Goal: Transaction & Acquisition: Book appointment/travel/reservation

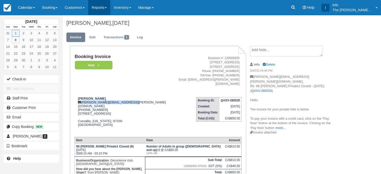
click at [106, 7] on link "Reports" at bounding box center [99, 7] width 22 height 15
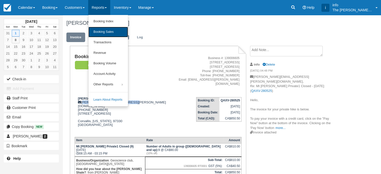
click at [112, 33] on link "Booking Sales" at bounding box center [108, 32] width 40 height 11
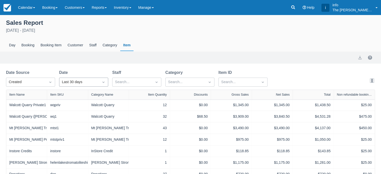
click at [79, 83] on div "Last 30 days" at bounding box center [79, 82] width 35 height 6
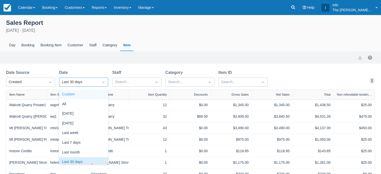
click at [78, 95] on div "Custom" at bounding box center [83, 95] width 49 height 10
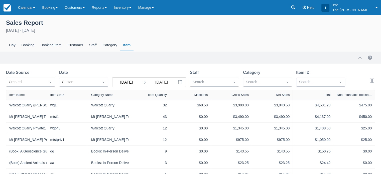
click at [134, 85] on input "[DATE]" at bounding box center [127, 82] width 28 height 9
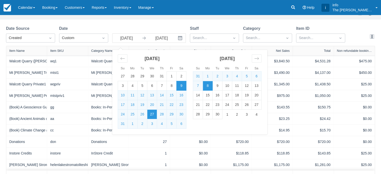
scroll to position [50, 0]
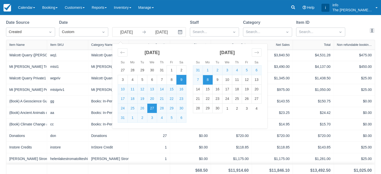
click at [154, 136] on div "27" at bounding box center [149, 135] width 35 height 5
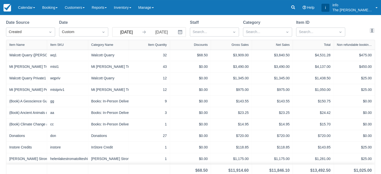
click at [134, 33] on input "09 Aug 25" at bounding box center [127, 32] width 28 height 9
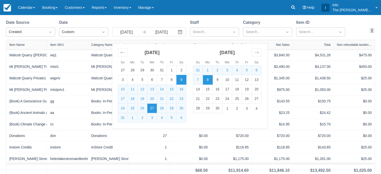
click at [152, 108] on td "27" at bounding box center [152, 109] width 10 height 10
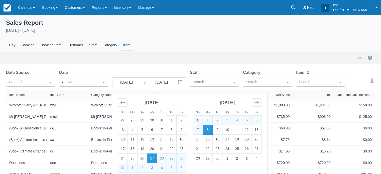
click at [179, 84] on icon "Interact with the calendar and add the check-in date for your trip." at bounding box center [180, 82] width 5 height 5
click at [209, 131] on td "8" at bounding box center [208, 130] width 10 height 10
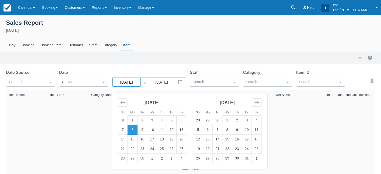
click at [130, 84] on input "08 Sep 25" at bounding box center [127, 82] width 28 height 9
click at [179, 150] on td "27" at bounding box center [182, 149] width 10 height 10
click at [163, 30] on div "September 27th - September 8th 2025" at bounding box center [190, 31] width 369 height 6
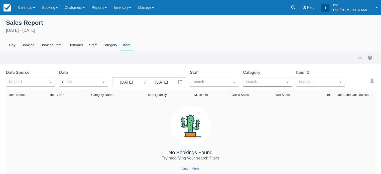
click at [255, 82] on div at bounding box center [263, 82] width 35 height 7
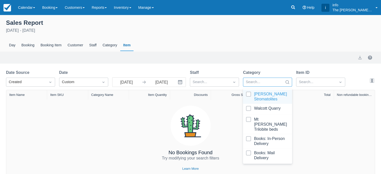
click at [250, 95] on div at bounding box center [267, 97] width 43 height 10
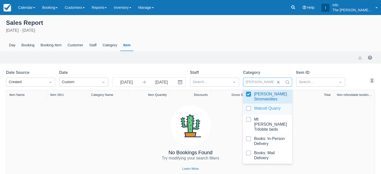
click at [249, 110] on div at bounding box center [267, 109] width 43 height 7
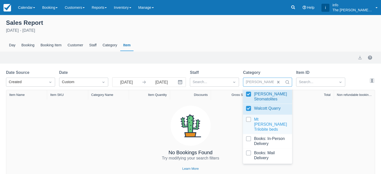
click at [249, 120] on div at bounding box center [267, 124] width 43 height 15
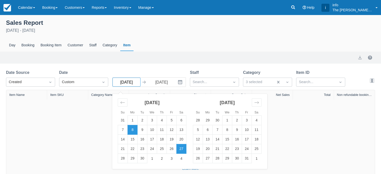
click at [127, 84] on input "27 Sep 25" at bounding box center [127, 82] width 28 height 9
click at [125, 104] on icon "Move backward to switch to the previous month." at bounding box center [122, 102] width 5 height 5
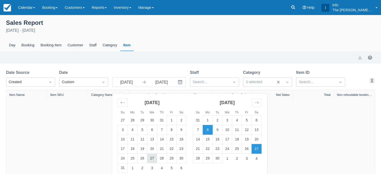
click at [151, 160] on td "27" at bounding box center [152, 159] width 10 height 10
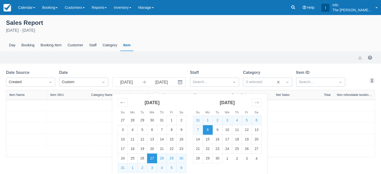
type input "27 Aug 25"
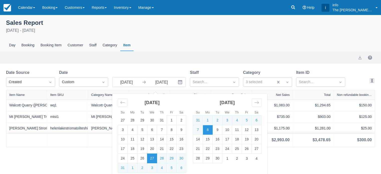
click at [178, 37] on div "Sales Report August 27th - September 8th 2025 Day Booking Booking Item Customer…" at bounding box center [190, 35] width 381 height 34
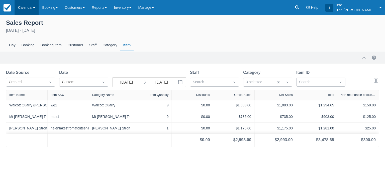
click at [25, 6] on link "Calendar" at bounding box center [27, 7] width 24 height 15
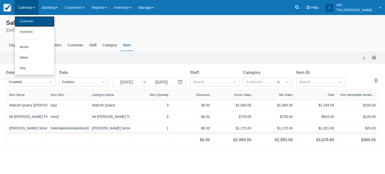
click at [28, 25] on link "Customer" at bounding box center [35, 21] width 40 height 11
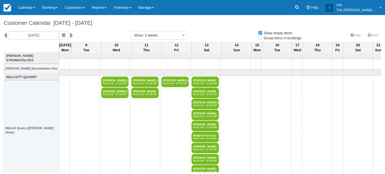
select select
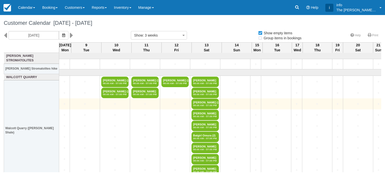
select select
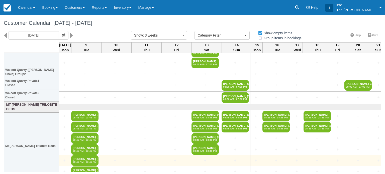
scroll to position [114, 0]
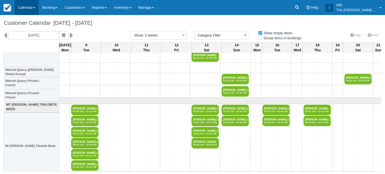
click at [29, 7] on link "Calendar" at bounding box center [27, 7] width 24 height 15
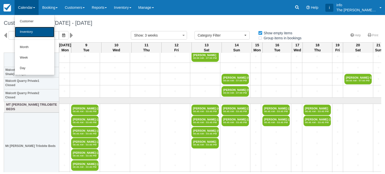
click at [31, 28] on link "Inventory" at bounding box center [35, 32] width 40 height 11
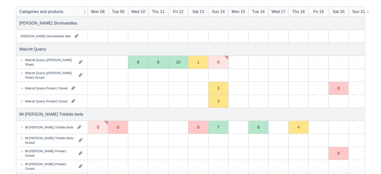
scroll to position [75, 0]
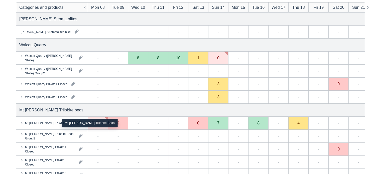
click at [53, 123] on div "Mt [PERSON_NAME] Trilobite Beds" at bounding box center [49, 123] width 48 height 5
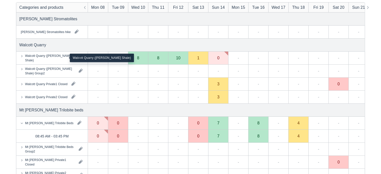
click at [55, 58] on div "Walcott Quarry ([PERSON_NAME] Shale)" at bounding box center [50, 57] width 50 height 9
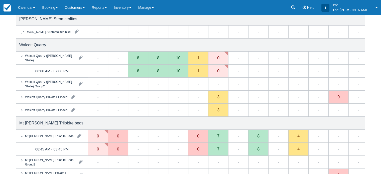
scroll to position [0, 0]
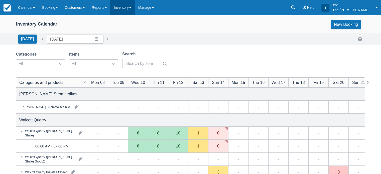
click at [127, 9] on link "Inventory" at bounding box center [122, 7] width 24 height 15
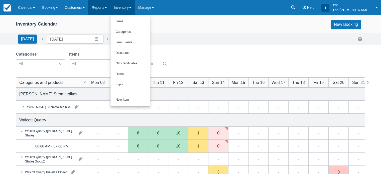
click at [110, 11] on link "Reports" at bounding box center [99, 7] width 22 height 15
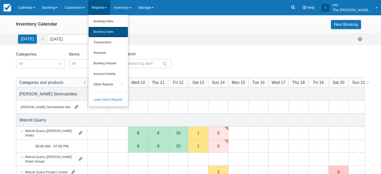
click at [111, 33] on link "Booking Sales" at bounding box center [108, 32] width 40 height 11
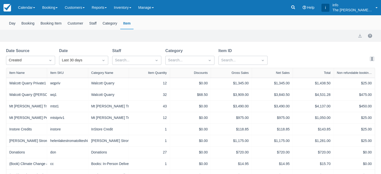
scroll to position [25, 0]
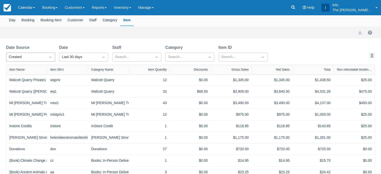
click at [49, 57] on icon "Dropdown icon" at bounding box center [50, 57] width 5 height 5
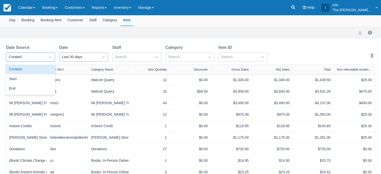
click at [72, 61] on div "Last 30 days" at bounding box center [79, 57] width 40 height 8
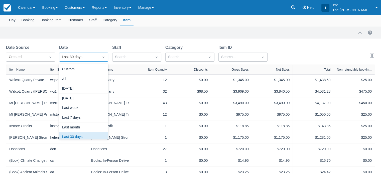
scroll to position [6, 0]
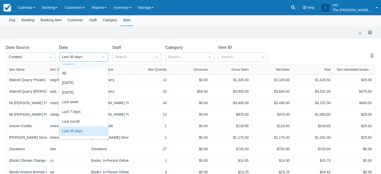
click at [74, 66] on div "Custom" at bounding box center [83, 64] width 49 height 10
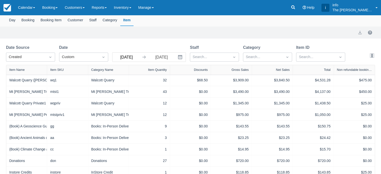
click at [133, 57] on input "09 Aug 25" at bounding box center [127, 57] width 28 height 9
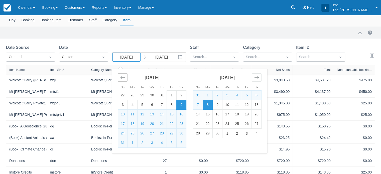
click at [122, 79] on icon "Move backward to switch to the previous month." at bounding box center [122, 77] width 5 height 5
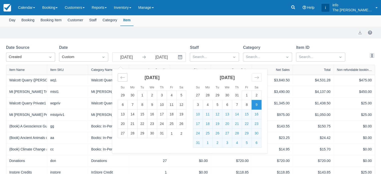
click at [122, 79] on icon "Move backward to switch to the previous month." at bounding box center [122, 77] width 5 height 5
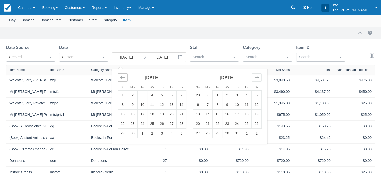
click at [122, 79] on icon "Move backward to switch to the previous month." at bounding box center [122, 77] width 5 height 5
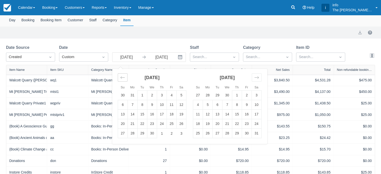
click at [122, 79] on icon "Move backward to switch to the previous month." at bounding box center [122, 77] width 5 height 5
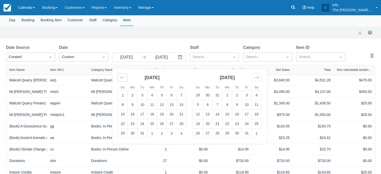
click at [122, 79] on icon "Move backward to switch to the previous month." at bounding box center [122, 77] width 5 height 5
click at [144, 95] on td "1" at bounding box center [143, 96] width 10 height 10
type input "01 Oct 24"
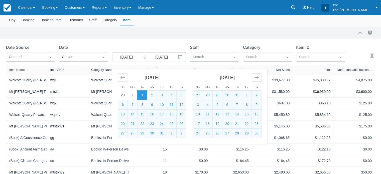
click at [172, 41] on div "Sales Report October 1st 2024 - September 8th 2025 Day Booking Booking Item Cus…" at bounding box center [190, 154] width 381 height 328
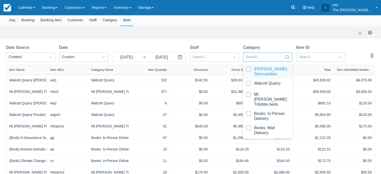
click at [256, 57] on div at bounding box center [263, 57] width 35 height 7
click at [250, 84] on div at bounding box center [267, 84] width 43 height 7
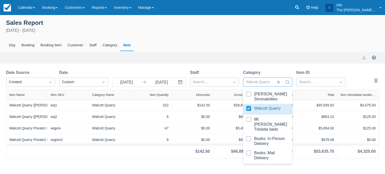
click at [238, 27] on div "Sales Report October 1st 2024 - September 8th 2025 Day Booking Booking Item Cus…" at bounding box center [192, 35] width 385 height 34
click at [267, 82] on div at bounding box center [259, 82] width 26 height 7
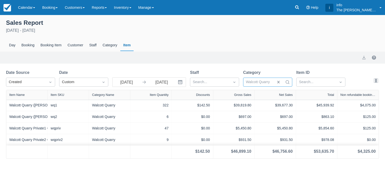
click at [267, 82] on div at bounding box center [259, 82] width 26 height 7
click at [287, 82] on icon "Search" at bounding box center [287, 82] width 5 height 5
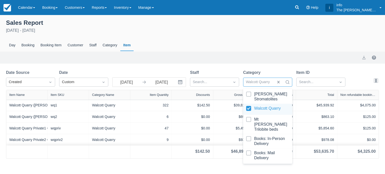
click at [251, 108] on div at bounding box center [267, 109] width 43 height 7
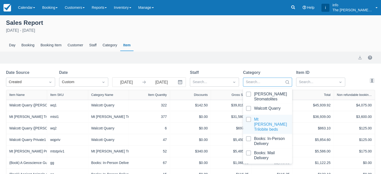
click at [250, 119] on div at bounding box center [267, 124] width 43 height 15
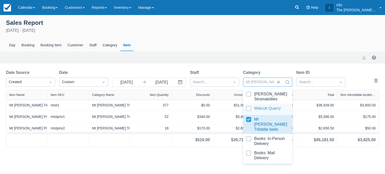
click at [228, 41] on div "Day Booking Booking Item Customer Staff Category Item" at bounding box center [192, 46] width 373 height 12
click at [250, 109] on div at bounding box center [267, 109] width 43 height 7
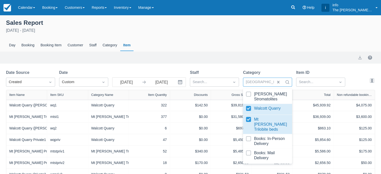
click at [250, 118] on div at bounding box center [267, 124] width 43 height 15
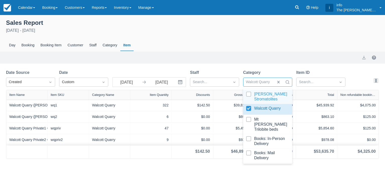
click at [260, 33] on div "October 1st 2024 - September 8th 2025" at bounding box center [192, 31] width 373 height 6
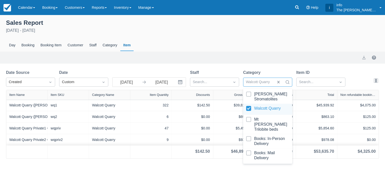
click at [249, 109] on div at bounding box center [267, 109] width 43 height 7
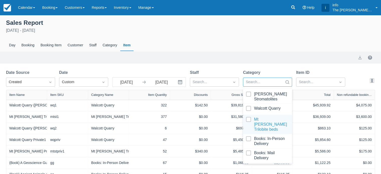
click at [249, 119] on div at bounding box center [267, 124] width 43 height 15
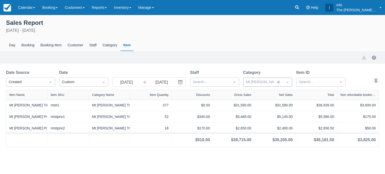
click at [230, 29] on div "October 1st 2024 - September 8th 2025" at bounding box center [192, 31] width 373 height 6
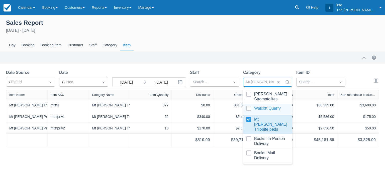
click at [264, 110] on div at bounding box center [267, 109] width 43 height 7
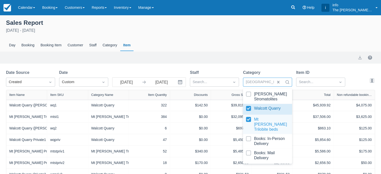
click at [247, 120] on div at bounding box center [267, 124] width 43 height 15
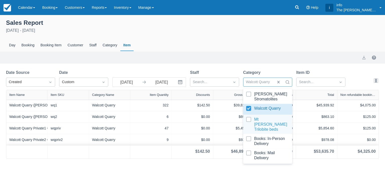
click at [249, 119] on div at bounding box center [267, 124] width 43 height 15
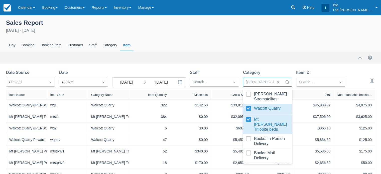
click at [249, 108] on div at bounding box center [267, 109] width 43 height 7
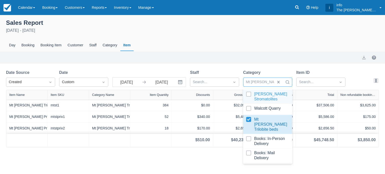
click at [267, 37] on div "Sales Report October 1st 2024 - September 8th 2025 Day Booking Booking Item Cus…" at bounding box center [192, 35] width 385 height 34
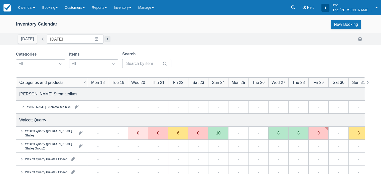
click at [105, 39] on button "button" at bounding box center [108, 39] width 6 height 6
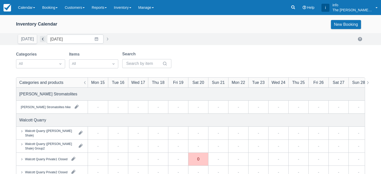
click at [40, 40] on button "button" at bounding box center [43, 39] width 6 height 6
type input "[DATE]"
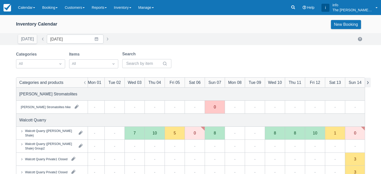
click at [367, 81] on button "button" at bounding box center [368, 83] width 6 height 10
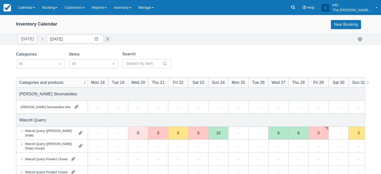
click at [105, 40] on button "button" at bounding box center [108, 39] width 6 height 6
type input "Mon 15 September 2025"
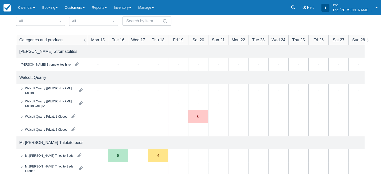
scroll to position [50, 0]
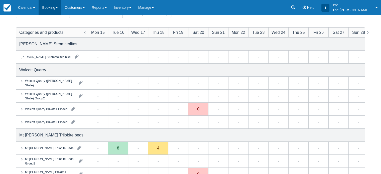
click at [55, 5] on link "Booking" at bounding box center [50, 7] width 23 height 15
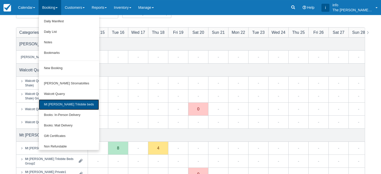
click at [58, 104] on link "Mt [PERSON_NAME] Trilobite beds" at bounding box center [69, 105] width 60 height 11
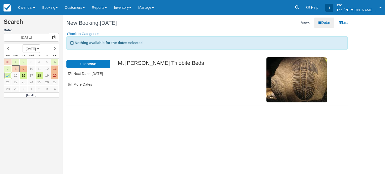
click at [8, 76] on link "14" at bounding box center [8, 75] width 8 height 7
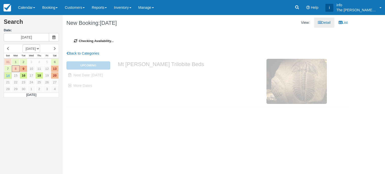
type input "[DATE]"
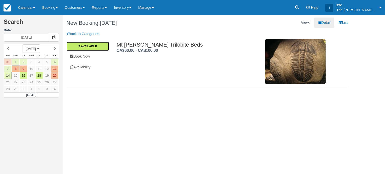
click at [90, 47] on link "7 Available" at bounding box center [87, 46] width 43 height 9
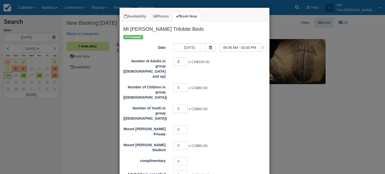
click at [184, 60] on input "2" at bounding box center [180, 61] width 15 height 9
click at [184, 60] on input "3" at bounding box center [180, 61] width 15 height 9
click at [184, 60] on input "4" at bounding box center [180, 61] width 15 height 9
click at [184, 60] on input "5" at bounding box center [180, 61] width 15 height 9
click at [184, 60] on input "6" at bounding box center [180, 61] width 15 height 9
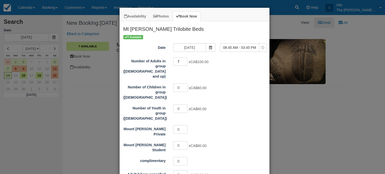
click at [184, 60] on input "7" at bounding box center [180, 61] width 15 height 9
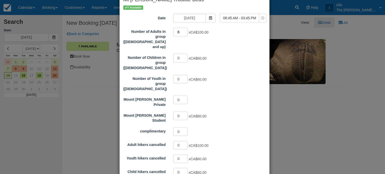
scroll to position [50, 0]
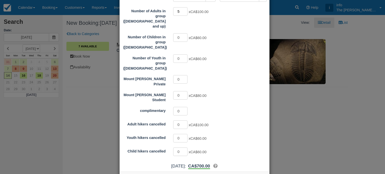
click at [184, 12] on input "5" at bounding box center [180, 11] width 15 height 9
click at [184, 12] on input "4" at bounding box center [180, 11] width 15 height 9
click at [184, 12] on input "3" at bounding box center [180, 11] width 15 height 9
type input "2"
click at [184, 12] on input "2" at bounding box center [180, 11] width 15 height 9
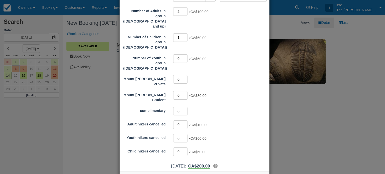
click at [184, 33] on input "1" at bounding box center [180, 37] width 15 height 9
click at [184, 33] on input "2" at bounding box center [180, 37] width 15 height 9
click at [184, 33] on input "3" at bounding box center [180, 37] width 15 height 9
type input "4"
click at [184, 33] on input "4" at bounding box center [180, 37] width 15 height 9
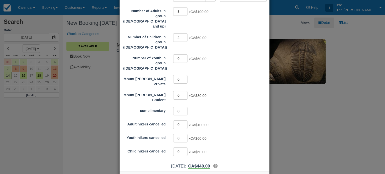
type input "3"
click at [183, 9] on input "3" at bounding box center [180, 11] width 15 height 9
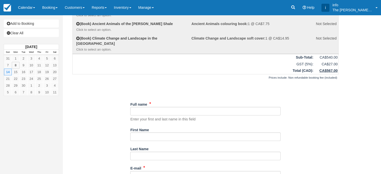
scroll to position [75, 0]
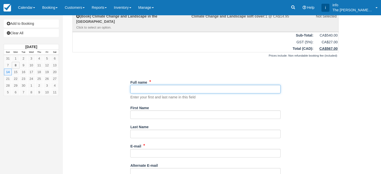
click at [150, 89] on input "Full name" at bounding box center [205, 89] width 150 height 9
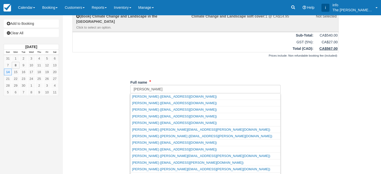
click at [156, 69] on div "Unsaved Changes" at bounding box center [205, 67] width 266 height 12
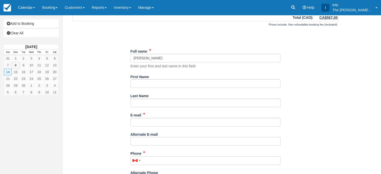
scroll to position [125, 0]
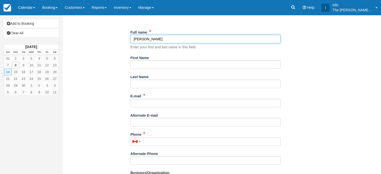
click at [151, 40] on input "Full name" at bounding box center [205, 39] width 150 height 9
drag, startPoint x: 147, startPoint y: 39, endPoint x: 133, endPoint y: 40, distance: 14.3
click at [133, 40] on input "Full name" at bounding box center [205, 39] width 150 height 9
type input "[PERSON_NAME]"
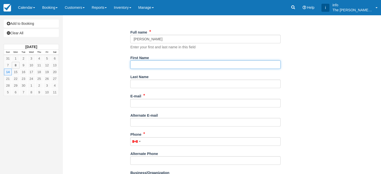
click at [148, 65] on input "First Name" at bounding box center [205, 64] width 150 height 9
paste input "Elizabeth"
type input "Elizabeth"
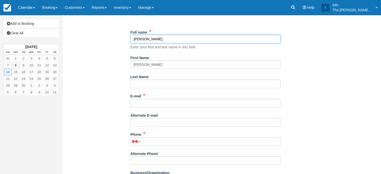
drag, startPoint x: 149, startPoint y: 40, endPoint x: 162, endPoint y: 41, distance: 13.1
click at [162, 41] on input "Full name" at bounding box center [205, 39] width 150 height 9
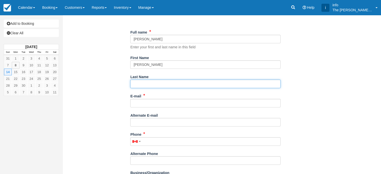
click at [145, 83] on input "Last Name" at bounding box center [205, 84] width 150 height 9
paste input "Huxter"
type input "Huxter"
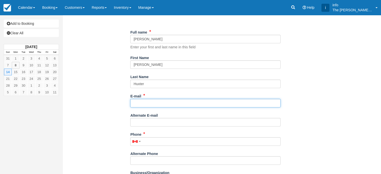
click at [139, 104] on input "E-mail" at bounding box center [205, 103] width 150 height 9
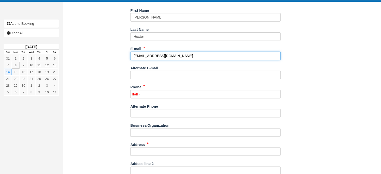
scroll to position [175, 0]
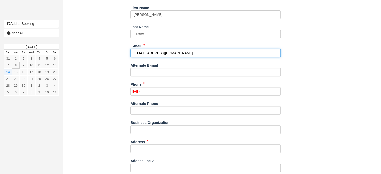
type input "lizandterry@gmail.com"
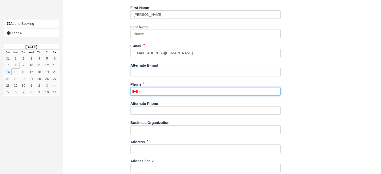
click at [145, 92] on input "Phone" at bounding box center [205, 91] width 150 height 9
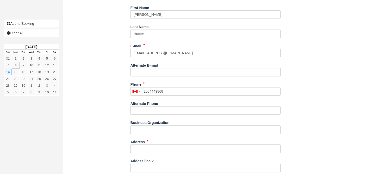
type input "(250) 444-9868"
click at [149, 115] on div "Alternate Phone" at bounding box center [205, 109] width 150 height 19
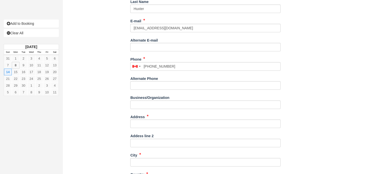
scroll to position [226, 0]
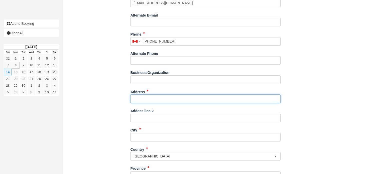
click at [144, 98] on input "Address" at bounding box center [205, 99] width 150 height 9
type input "[STREET_ADDRESS]"
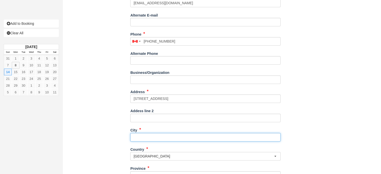
click at [144, 138] on input "City" at bounding box center [205, 137] width 150 height 9
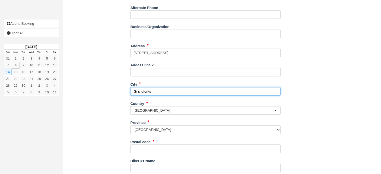
scroll to position [276, 0]
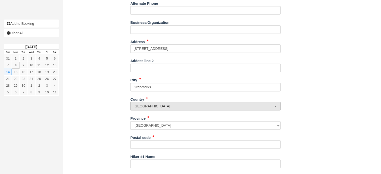
click at [147, 107] on span "[GEOGRAPHIC_DATA]" at bounding box center [204, 106] width 141 height 5
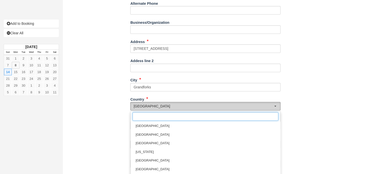
scroll to position [255, 0]
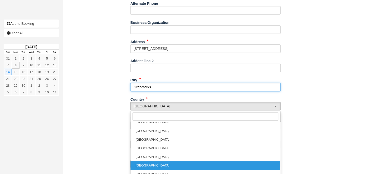
click at [143, 88] on input "Grandforks" at bounding box center [205, 87] width 150 height 9
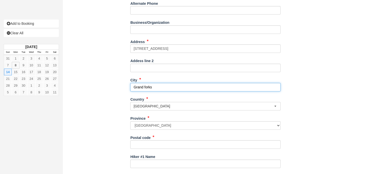
scroll to position [301, 0]
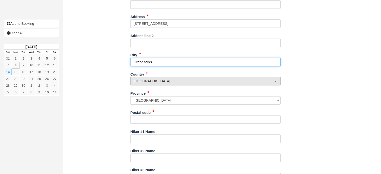
type input "Grand forks"
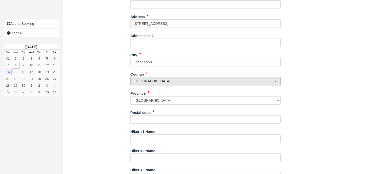
click at [146, 80] on span "[GEOGRAPHIC_DATA]" at bounding box center [204, 81] width 141 height 5
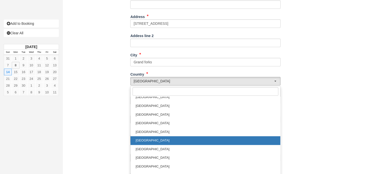
click at [142, 140] on span "[GEOGRAPHIC_DATA]" at bounding box center [153, 140] width 34 height 5
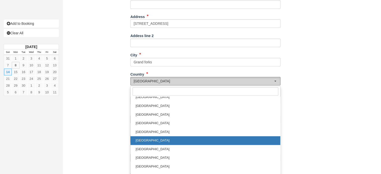
select select "CA"
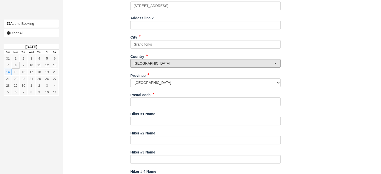
scroll to position [326, 0]
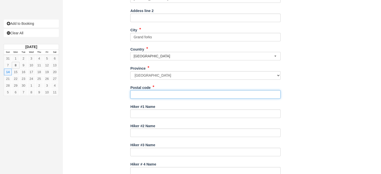
click at [145, 96] on input "Postal code" at bounding box center [205, 94] width 150 height 9
type input "V0H1H5"
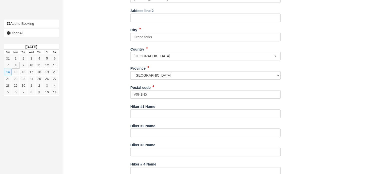
click at [113, 112] on div "Item Rate Amount Mt Stephen Trilobite Beds Sun Sep 14, 2025 08:45 AM - 03:45 PM…" at bounding box center [205, 83] width 279 height 756
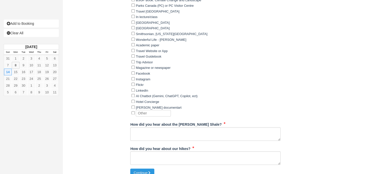
scroll to position [623, 0]
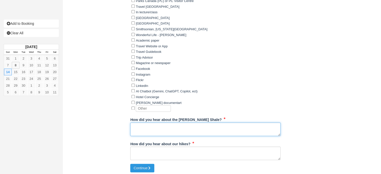
click at [139, 131] on textarea "How did you hear about the [PERSON_NAME] Shale?" at bounding box center [205, 130] width 150 height 14
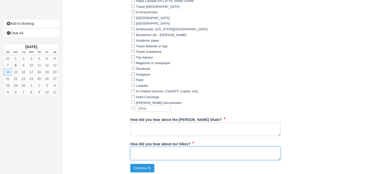
click at [144, 154] on textarea "How did you hear about our hikes?" at bounding box center [205, 154] width 150 height 14
click at [147, 149] on textarea "From a conference in a school" at bounding box center [205, 154] width 150 height 14
drag, startPoint x: 165, startPoint y: 149, endPoint x: 168, endPoint y: 150, distance: 2.8
click at [168, 150] on textarea "From a presentation in a school" at bounding box center [205, 154] width 150 height 14
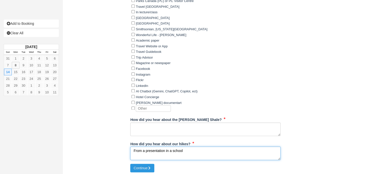
click at [167, 150] on textarea "From a presentation in a school" at bounding box center [205, 154] width 150 height 14
click at [167, 149] on textarea "From a presentation in a school" at bounding box center [205, 154] width 150 height 14
click at [171, 149] on textarea "From a presentation in a school" at bounding box center [205, 154] width 150 height 14
type textarea "From a presentation in Field at the school"
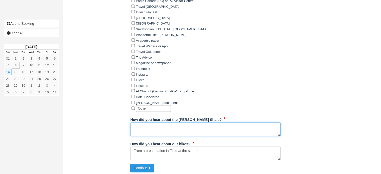
click at [153, 126] on textarea "How did you hear about the [PERSON_NAME] Shale?" at bounding box center [205, 130] width 150 height 14
type textarea "T"
type textarea "We did the Walcott already"
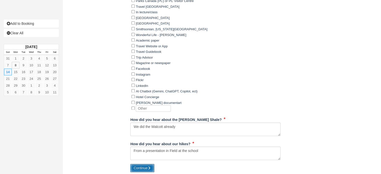
click at [143, 168] on button "Continue" at bounding box center [142, 168] width 24 height 9
type input "+12504449868"
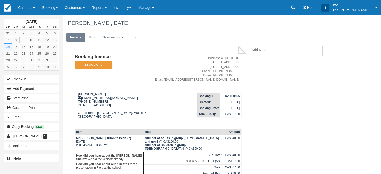
click at [149, 66] on td "Booking Invoice Pending   Reserved Deposit Paid Waiting Cancelled Void Keep $ C…" at bounding box center [112, 71] width 75 height 35
click at [122, 37] on link "Transactions" at bounding box center [114, 38] width 28 height 10
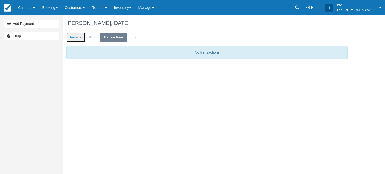
click at [77, 36] on link "Invoice" at bounding box center [75, 38] width 19 height 10
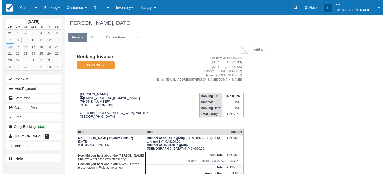
scroll to position [46, 0]
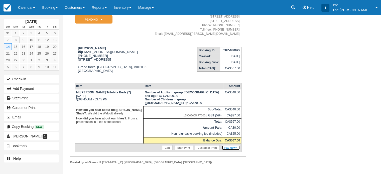
click at [230, 147] on link "Pay Now" at bounding box center [231, 147] width 18 height 5
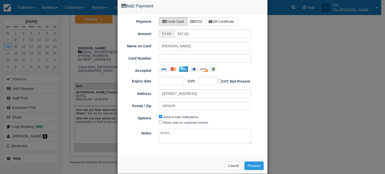
scroll to position [15, 0]
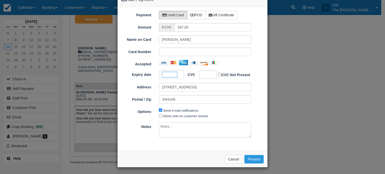
click at [159, 117] on span "Show note on customer invoice" at bounding box center [205, 116] width 93 height 6
click at [159, 115] on input "Show note on customer invoice" at bounding box center [160, 115] width 3 height 3
checkbox input "true"
click at [247, 159] on button "Process" at bounding box center [253, 159] width 19 height 9
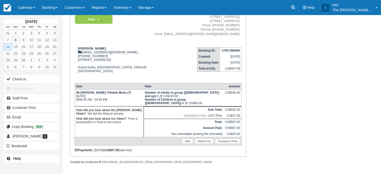
scroll to position [64, 0]
